Goal: Task Accomplishment & Management: Manage account settings

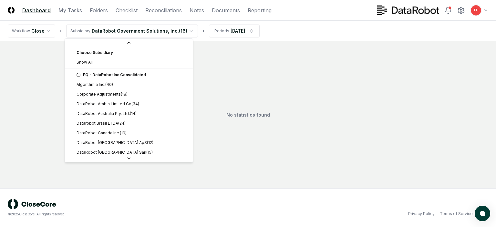
click at [152, 32] on html "CloseCore Dashboard My Tasks Folders Checklist Reconciliations Notes Documents …" at bounding box center [248, 113] width 496 height 227
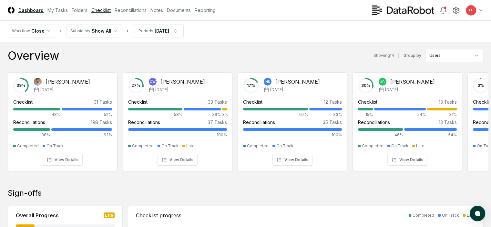
click at [111, 8] on link "Checklist" at bounding box center [100, 10] width 19 height 7
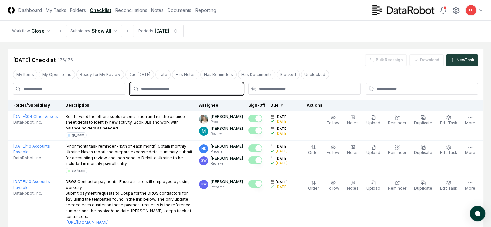
click at [203, 88] on input "text" at bounding box center [189, 89] width 97 height 6
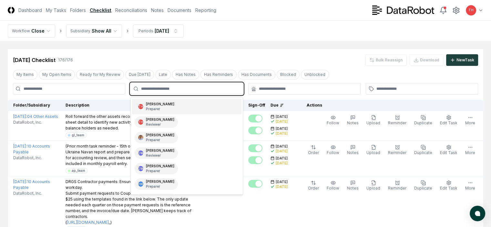
click at [168, 106] on div "TH [PERSON_NAME] Preparer" at bounding box center [186, 106] width 109 height 15
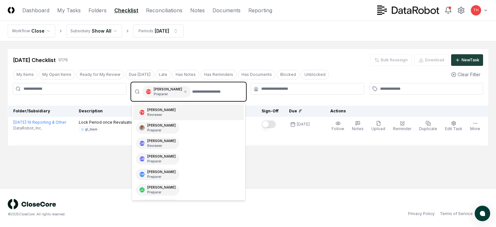
click at [155, 110] on div "[PERSON_NAME] Reviewer" at bounding box center [161, 112] width 28 height 10
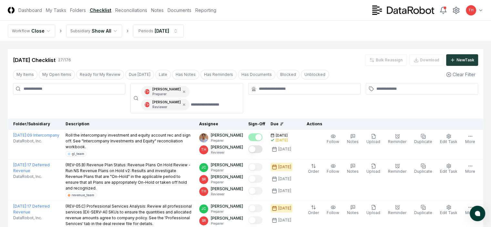
click at [287, 105] on div at bounding box center [304, 98] width 112 height 30
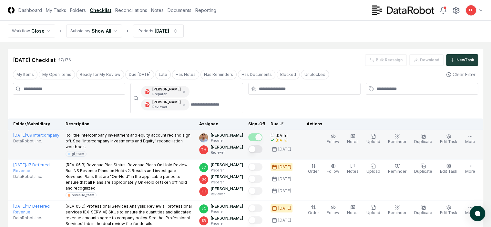
click at [250, 145] on button "Mark complete" at bounding box center [255, 149] width 14 height 8
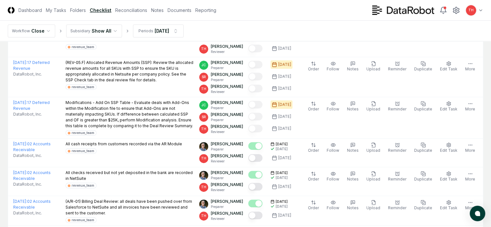
scroll to position [226, 0]
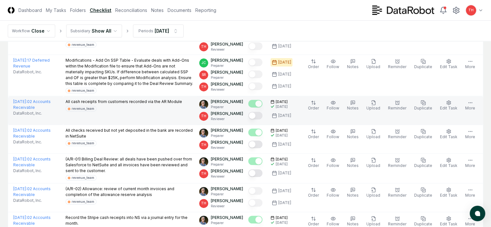
click at [249, 118] on button "Mark complete" at bounding box center [255, 116] width 14 height 8
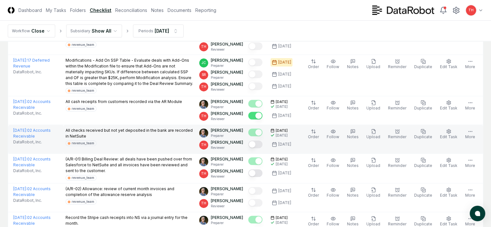
click at [250, 144] on button "Mark complete" at bounding box center [255, 144] width 14 height 8
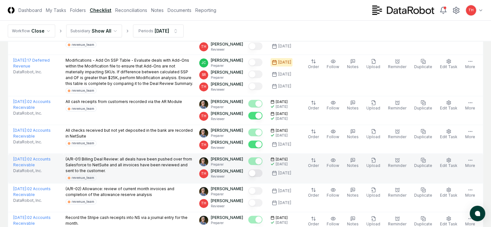
click at [252, 174] on button "Mark complete" at bounding box center [255, 173] width 14 height 8
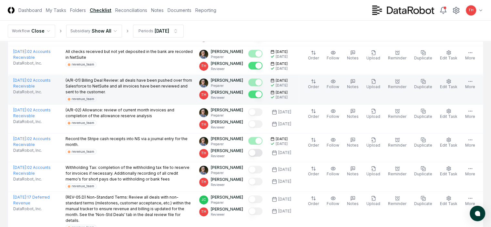
scroll to position [323, 0]
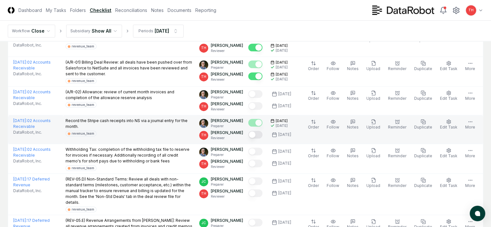
click at [248, 134] on button "Mark complete" at bounding box center [255, 135] width 14 height 8
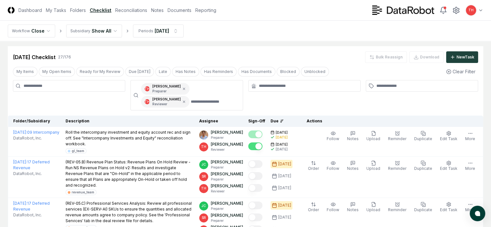
scroll to position [0, 0]
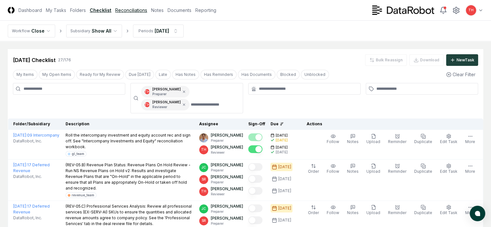
click at [147, 10] on link "Reconciliations" at bounding box center [131, 10] width 32 height 7
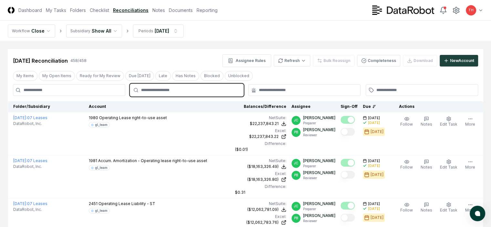
click at [167, 88] on input "text" at bounding box center [189, 90] width 97 height 6
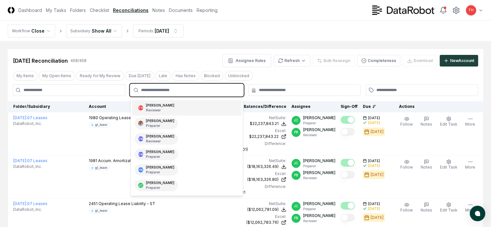
click at [159, 108] on p "Reviewer" at bounding box center [160, 110] width 28 height 5
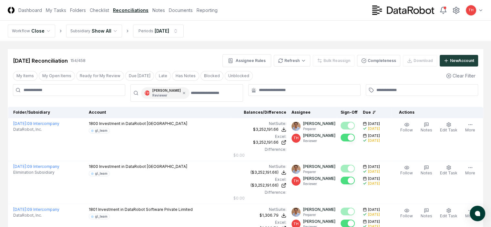
click at [184, 57] on div "[DATE] Reconciliation 154 / 458 Assignee Rules Refresh Bulk Reassign Completene…" at bounding box center [245, 60] width 465 height 13
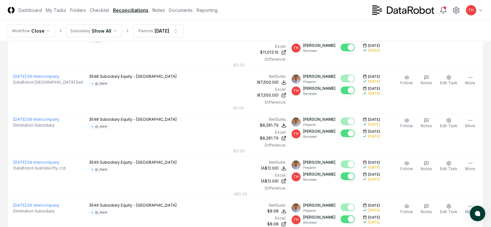
scroll to position [1901, 0]
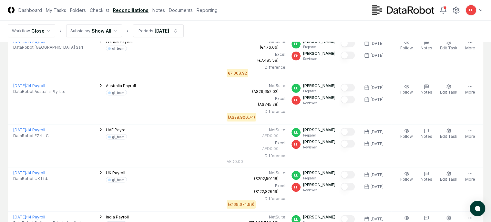
scroll to position [1404, 0]
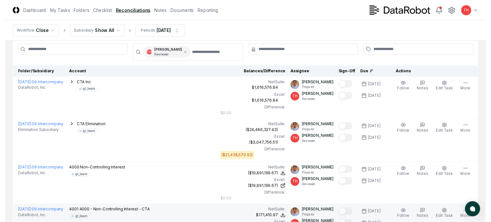
scroll to position [72, 0]
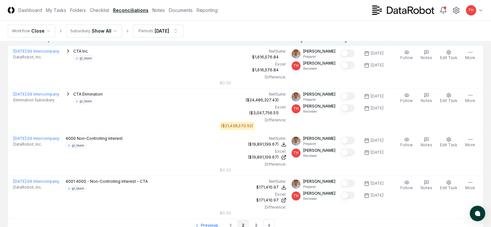
click at [246, 219] on link "2" at bounding box center [243, 225] width 12 height 12
